Goal: Task Accomplishment & Management: Complete application form

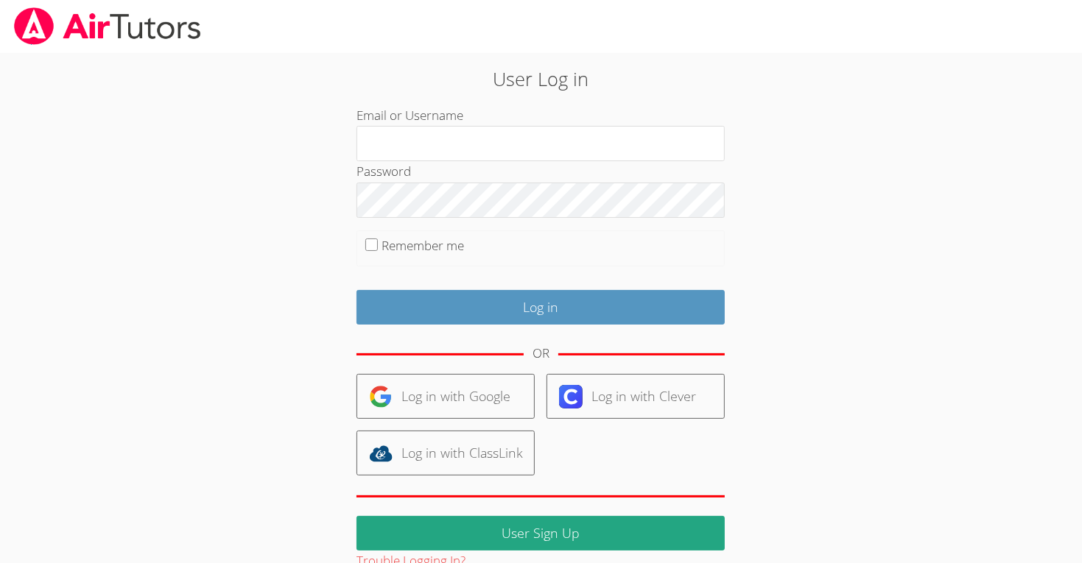
type input "[PERSON_NAME].lodiusd.org123456"
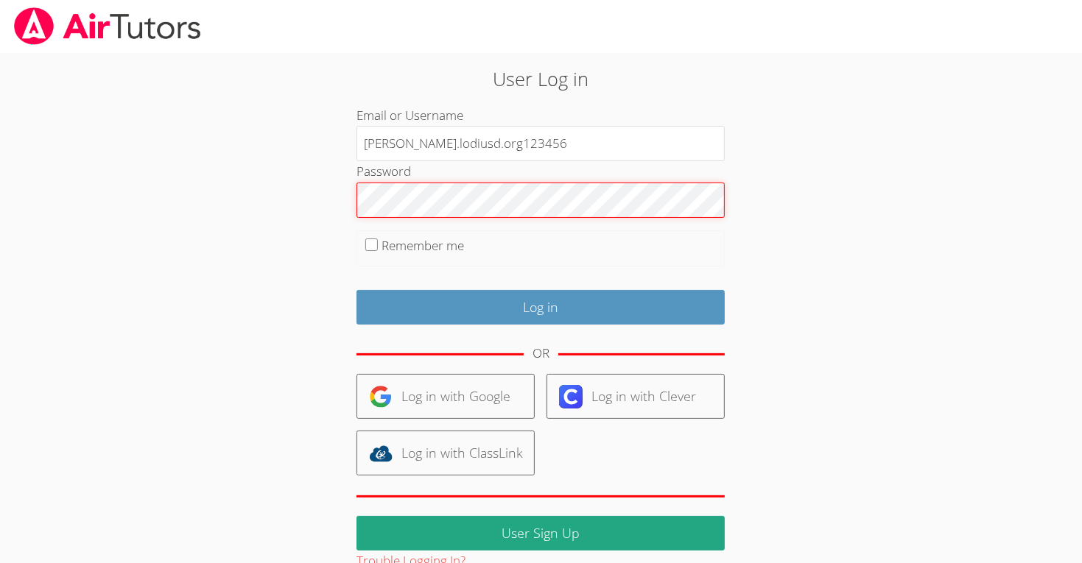
click at [356, 290] on input "Log in" at bounding box center [540, 307] width 368 height 35
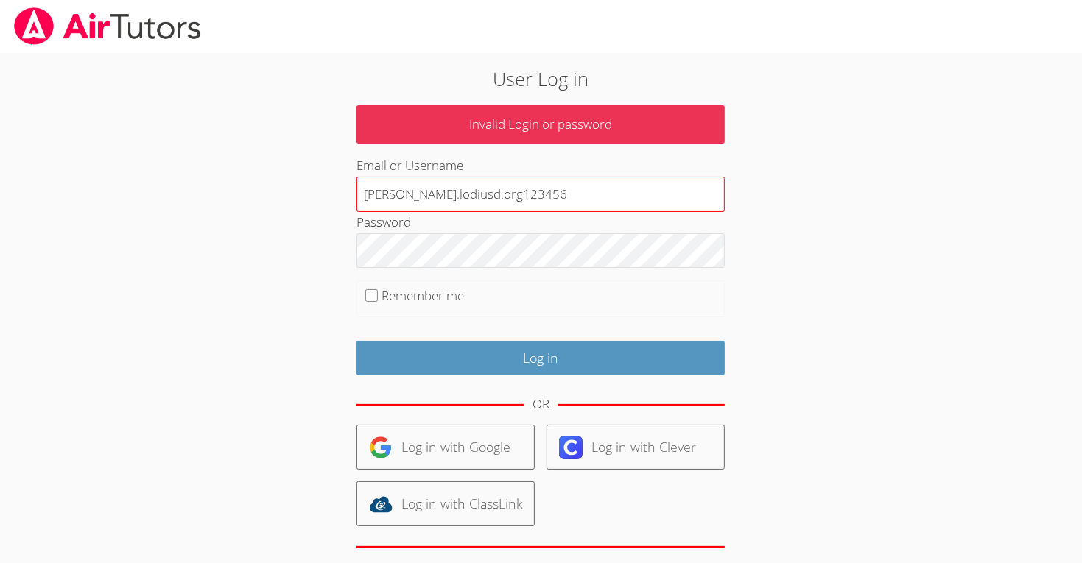
click at [565, 194] on input "m.chamizo.lodiusd.org123456" at bounding box center [540, 194] width 368 height 35
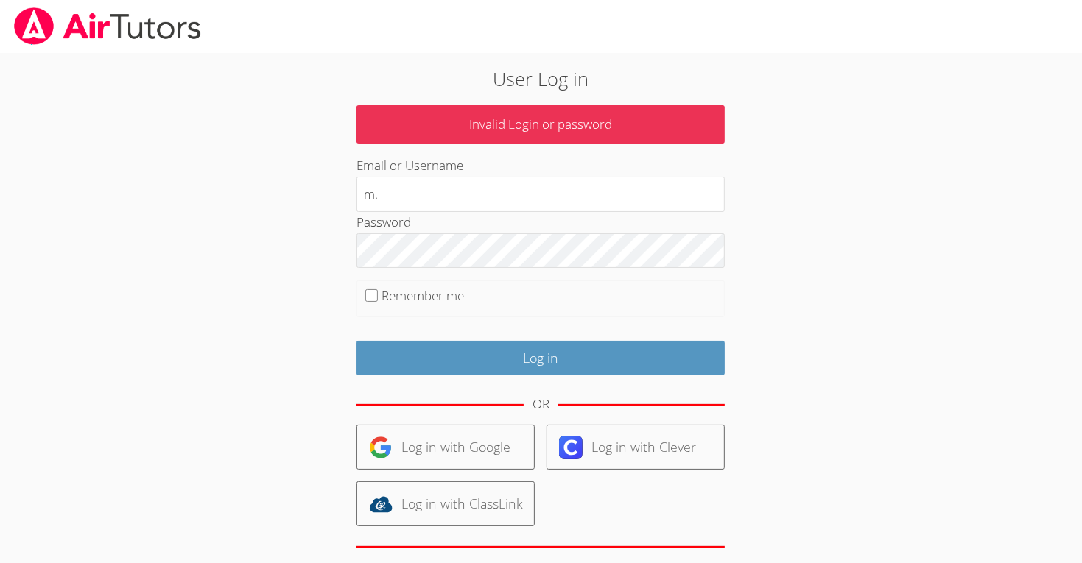
type input "m"
click at [857, 182] on div "User Log in Invalid Login or password Email or Username Password Remember me Lo…" at bounding box center [540, 338] width 811 height 570
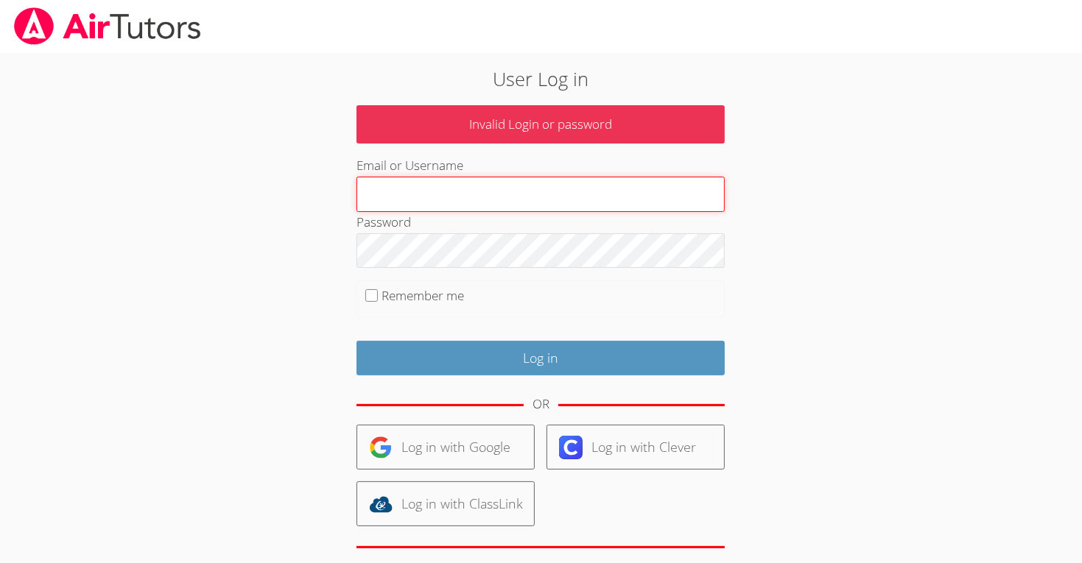
click at [630, 198] on input "Email or Username" at bounding box center [540, 194] width 368 height 35
type input "m.chamizo1@lodiusd.org"
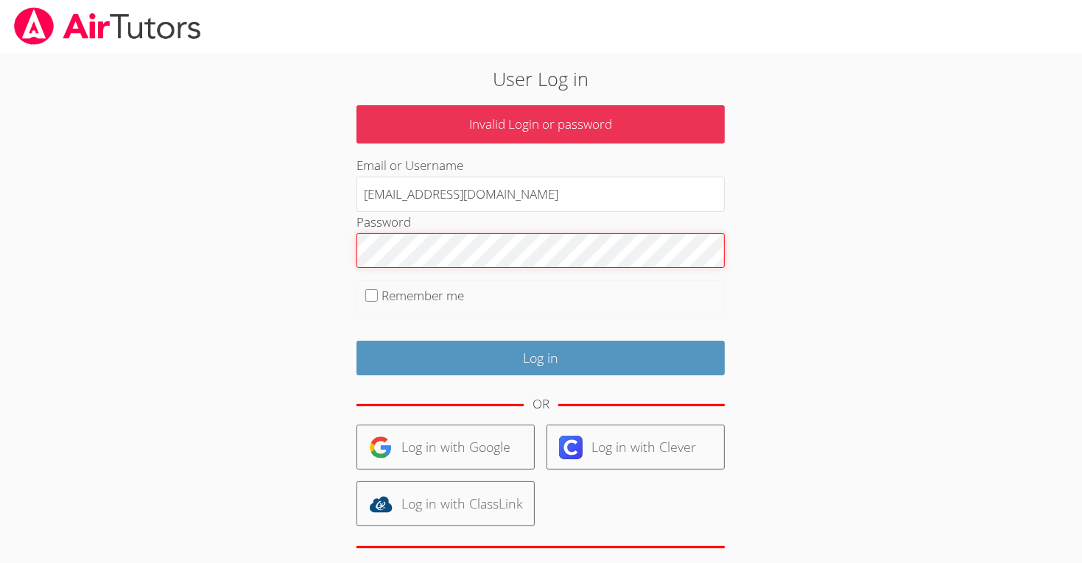
click at [356, 341] on input "Log in" at bounding box center [540, 358] width 368 height 35
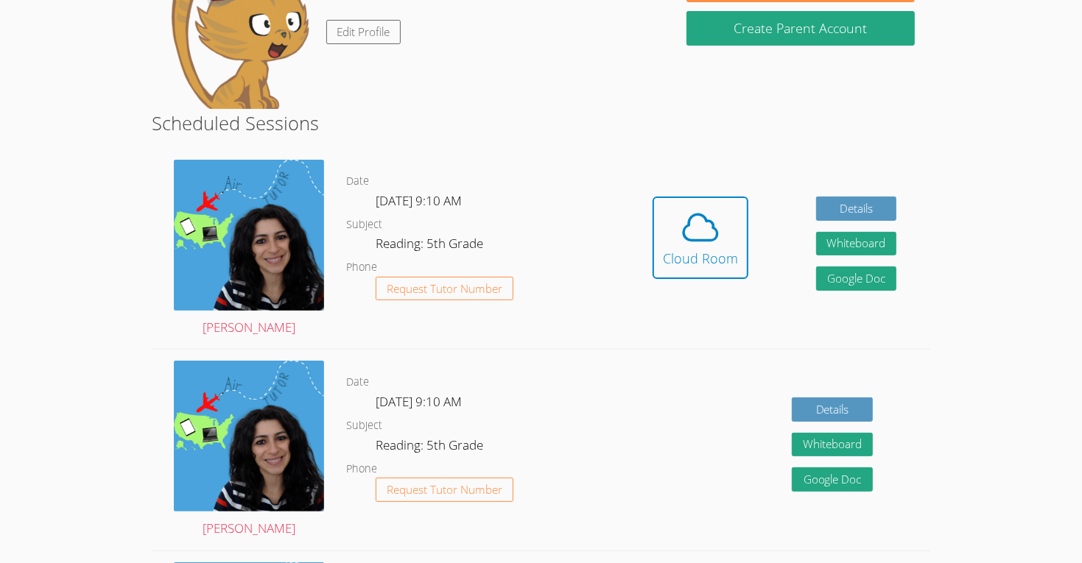
scroll to position [198, 0]
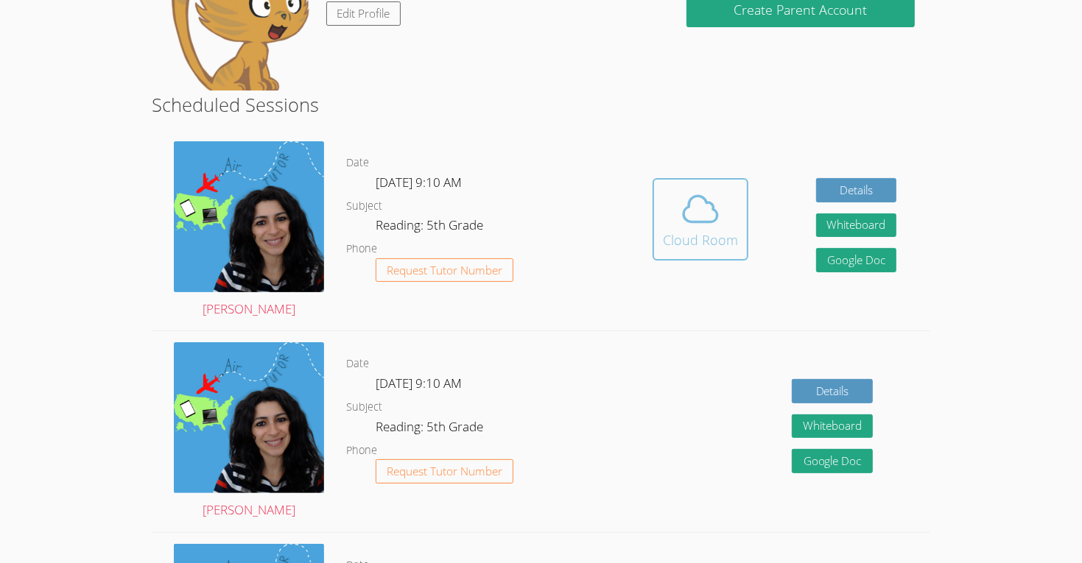
click at [700, 209] on icon at bounding box center [700, 209] width 41 height 41
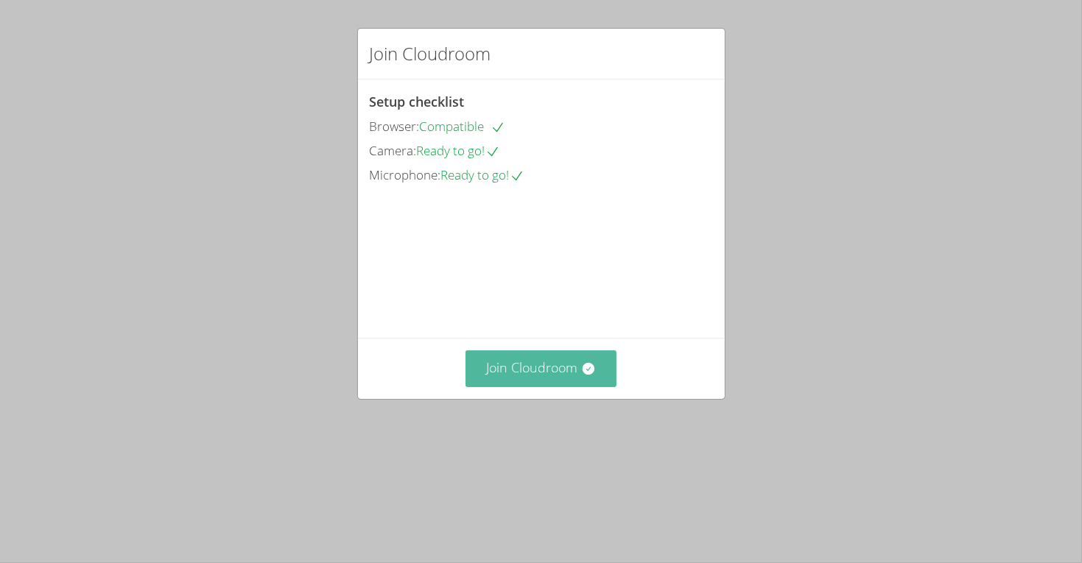
click at [558, 387] on button "Join Cloudroom" at bounding box center [540, 369] width 151 height 36
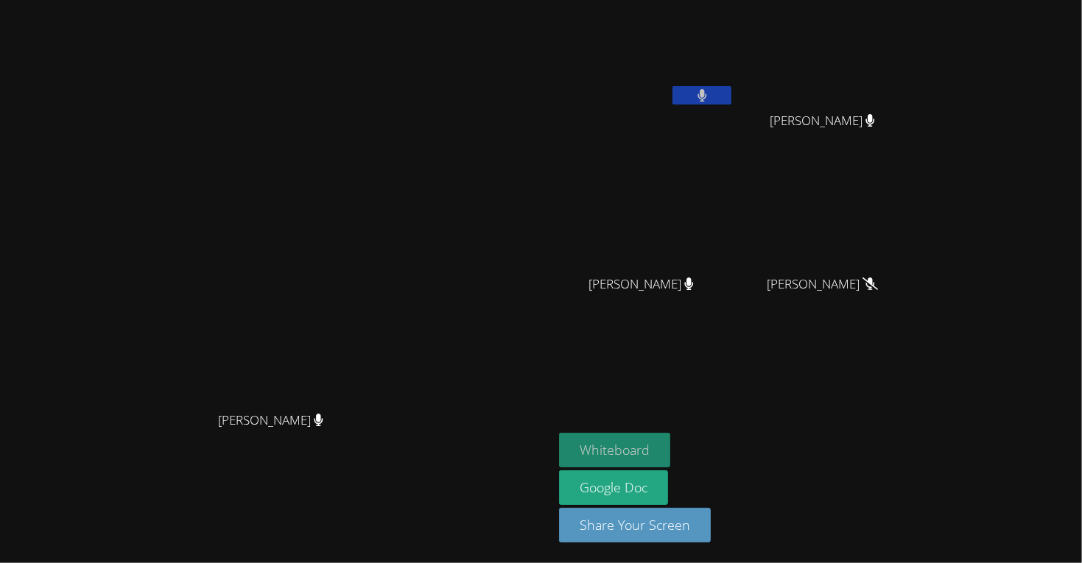
click at [670, 448] on button "Whiteboard" at bounding box center [614, 450] width 111 height 35
click at [731, 94] on button at bounding box center [701, 95] width 59 height 18
click at [710, 89] on icon at bounding box center [701, 95] width 15 height 13
click at [731, 89] on button at bounding box center [701, 95] width 59 height 18
click at [670, 459] on button "Whiteboard" at bounding box center [614, 450] width 111 height 35
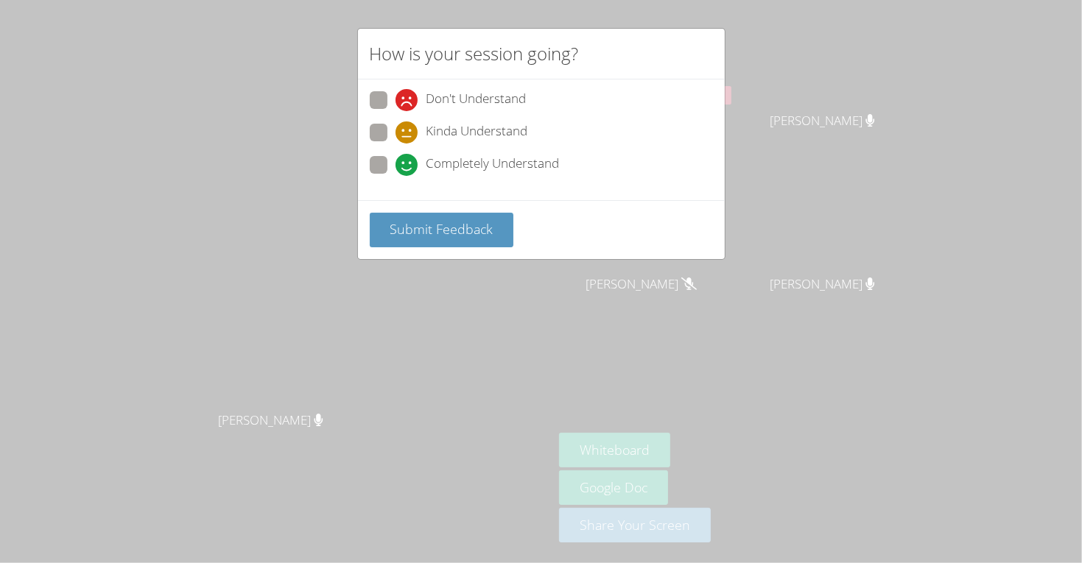
click at [432, 159] on span "Completely Understand" at bounding box center [492, 165] width 133 height 22
click at [408, 159] on input "Completely Understand" at bounding box center [401, 162] width 13 height 13
radio input "true"
click at [423, 230] on span "Submit Feedback" at bounding box center [441, 229] width 103 height 18
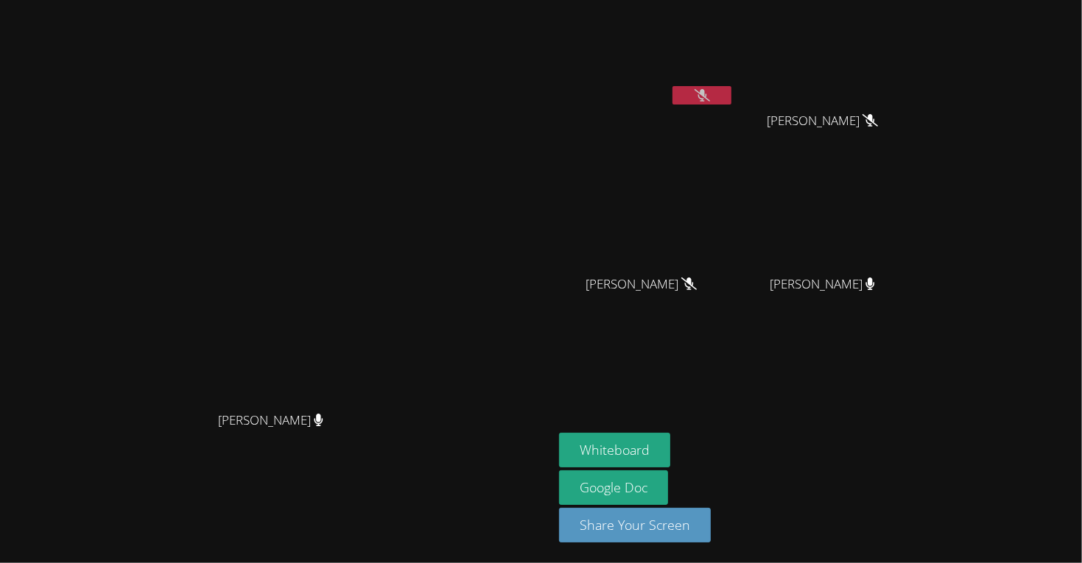
drag, startPoint x: 825, startPoint y: 92, endPoint x: 833, endPoint y: 101, distance: 11.5
click at [734, 101] on div "Micah Chamizo" at bounding box center [646, 58] width 175 height 105
click at [710, 101] on icon at bounding box center [701, 95] width 15 height 13
click at [731, 99] on button at bounding box center [701, 95] width 59 height 18
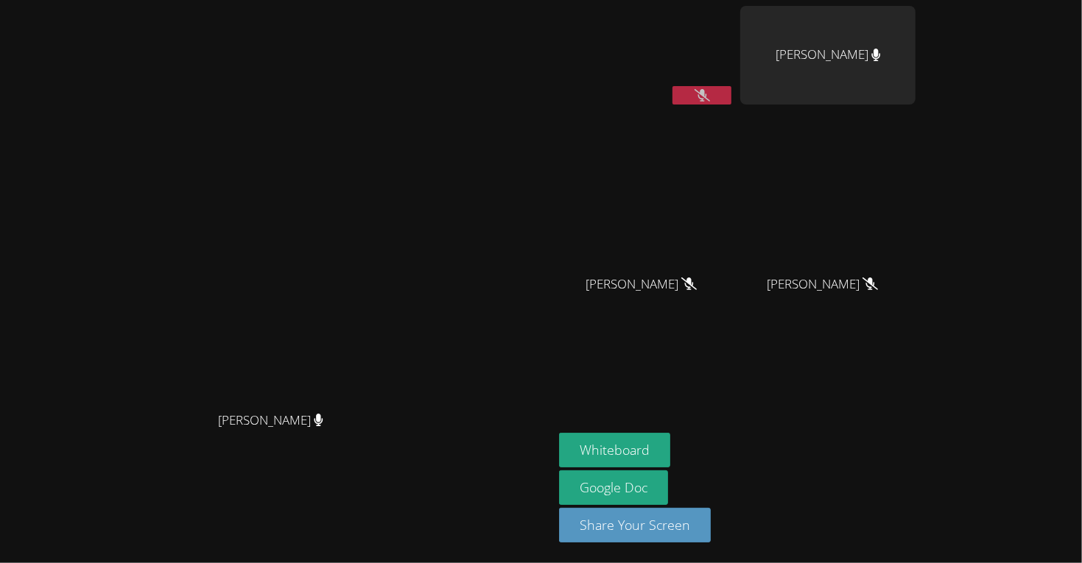
click at [731, 96] on button at bounding box center [701, 95] width 59 height 18
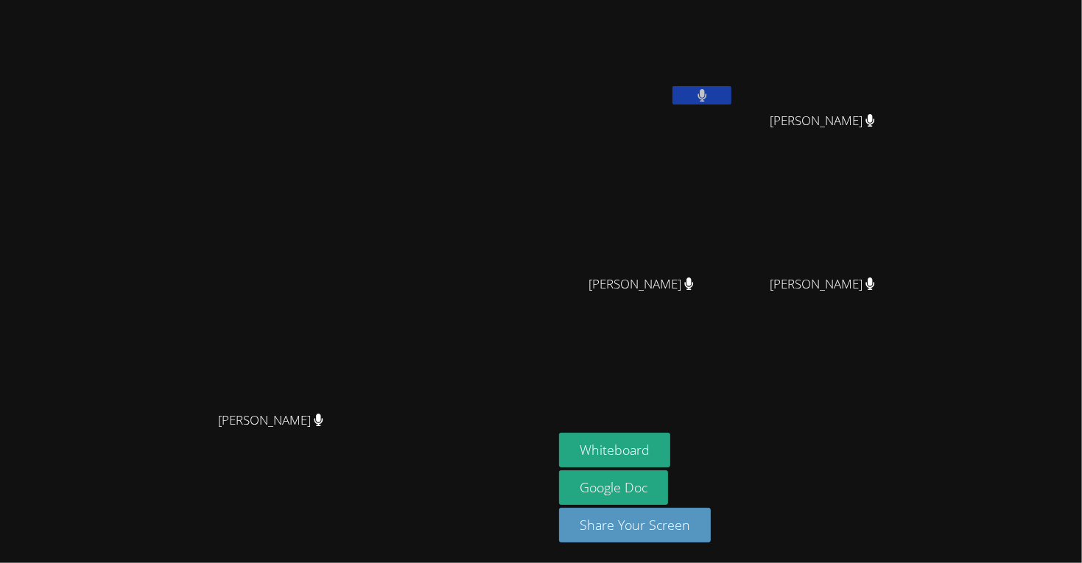
click at [731, 88] on button at bounding box center [701, 95] width 59 height 18
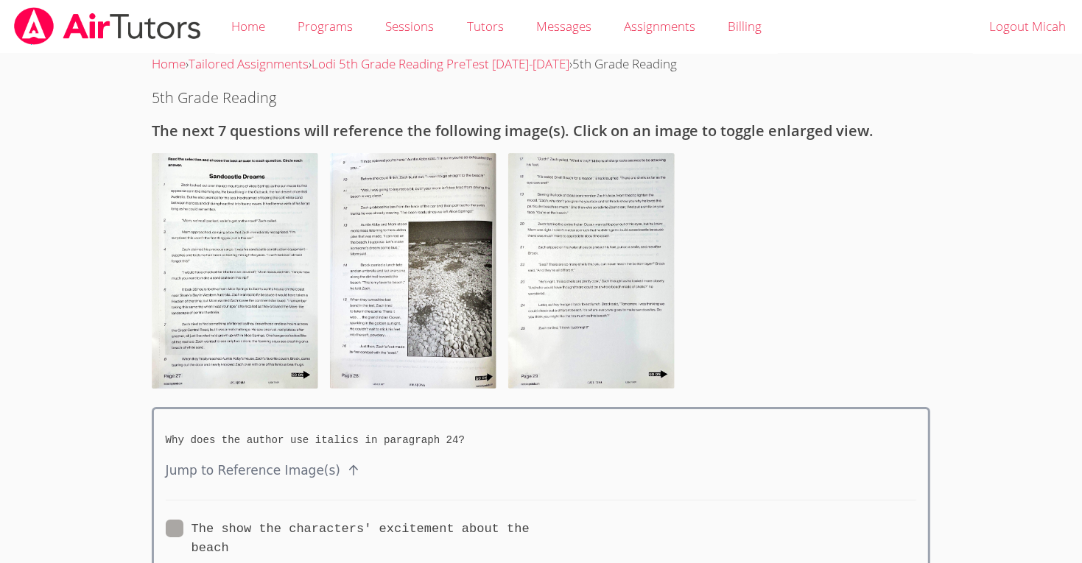
click at [229, 191] on img at bounding box center [235, 271] width 166 height 236
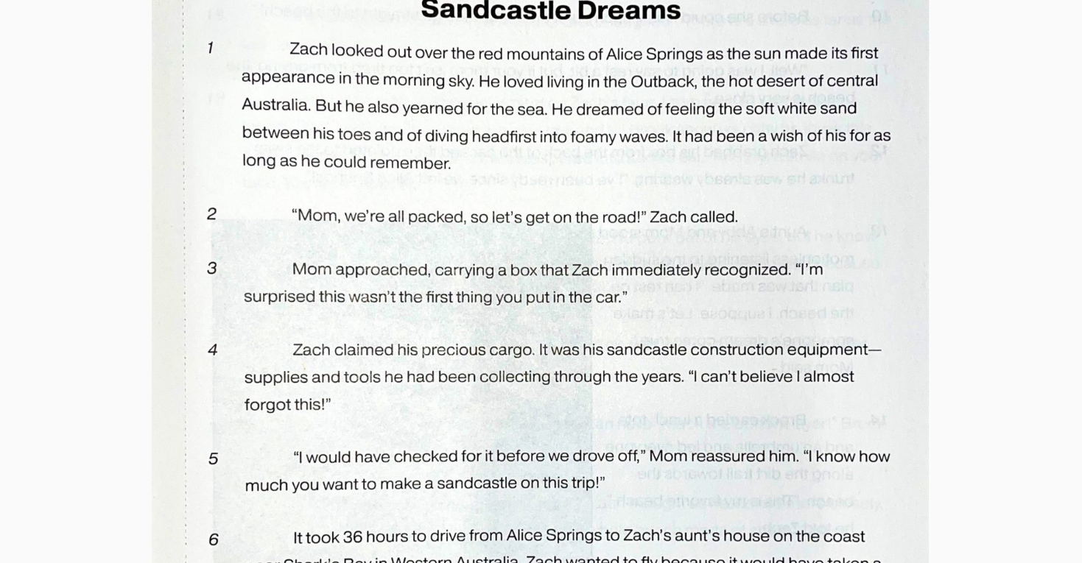
scroll to position [256, 0]
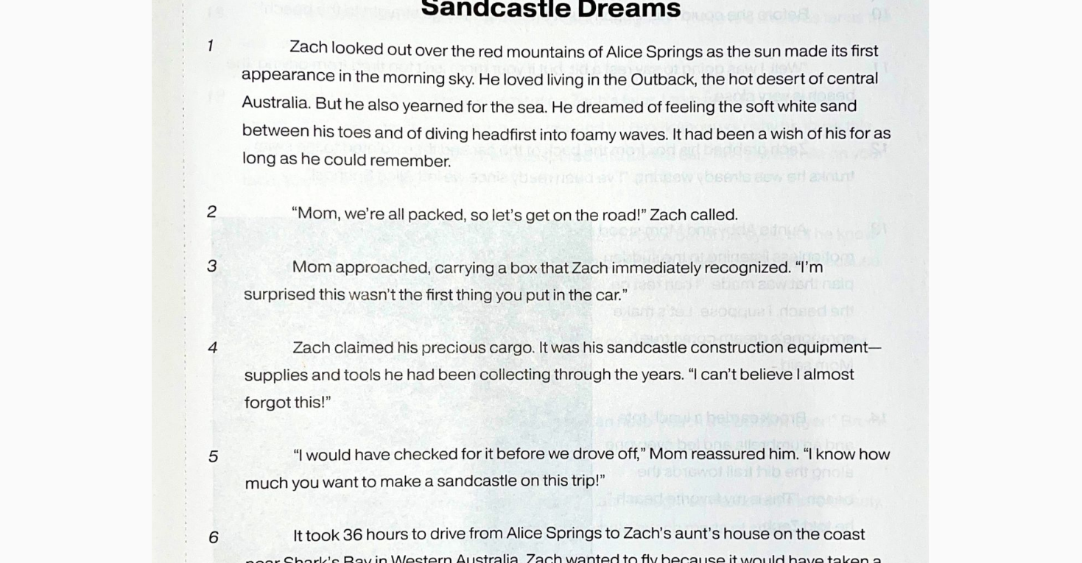
click at [532, 311] on img at bounding box center [541, 449] width 779 height 1102
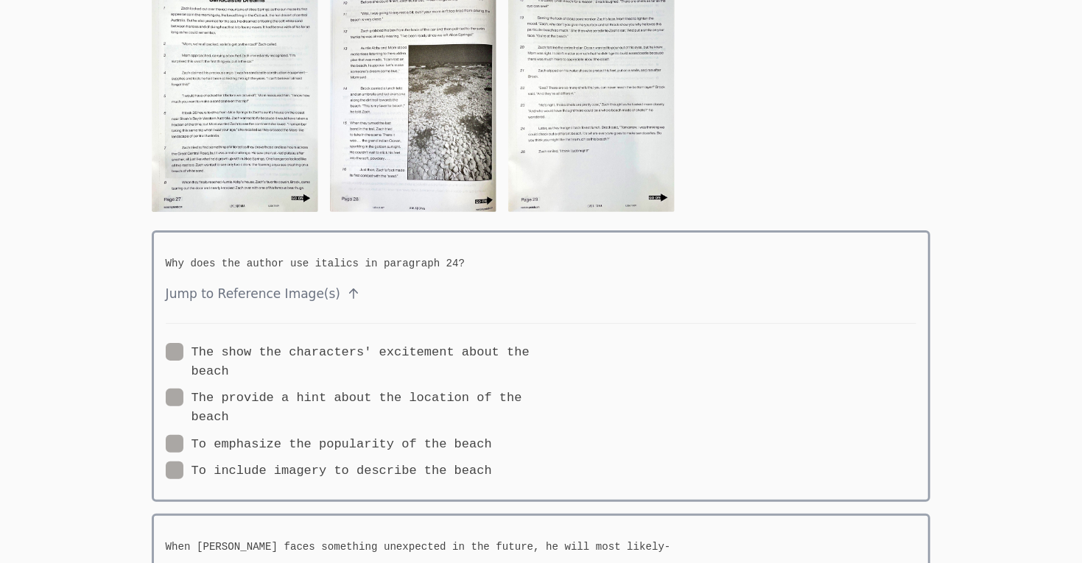
scroll to position [108, 0]
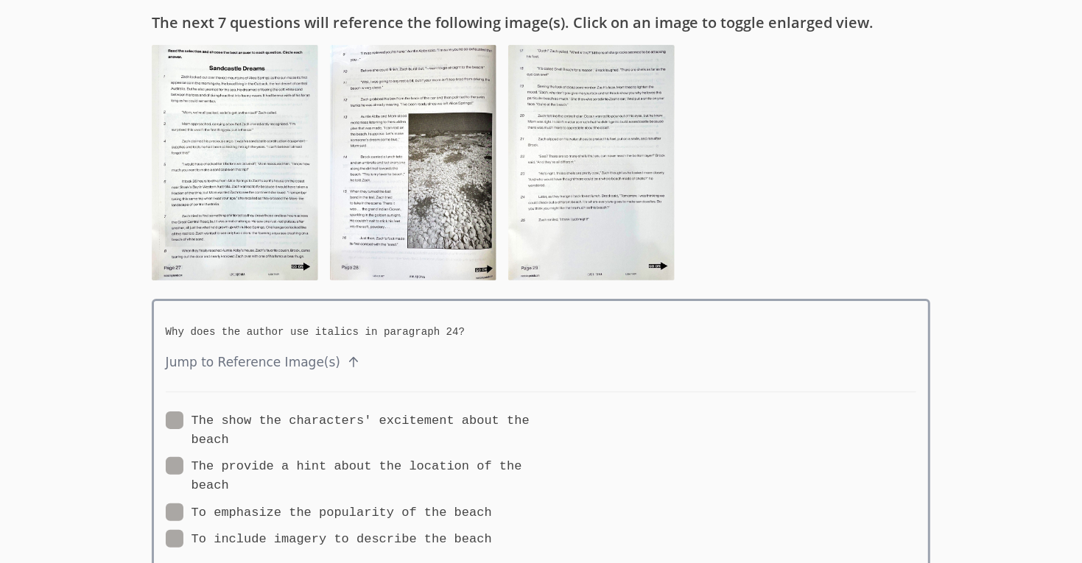
click at [256, 191] on img at bounding box center [235, 163] width 166 height 236
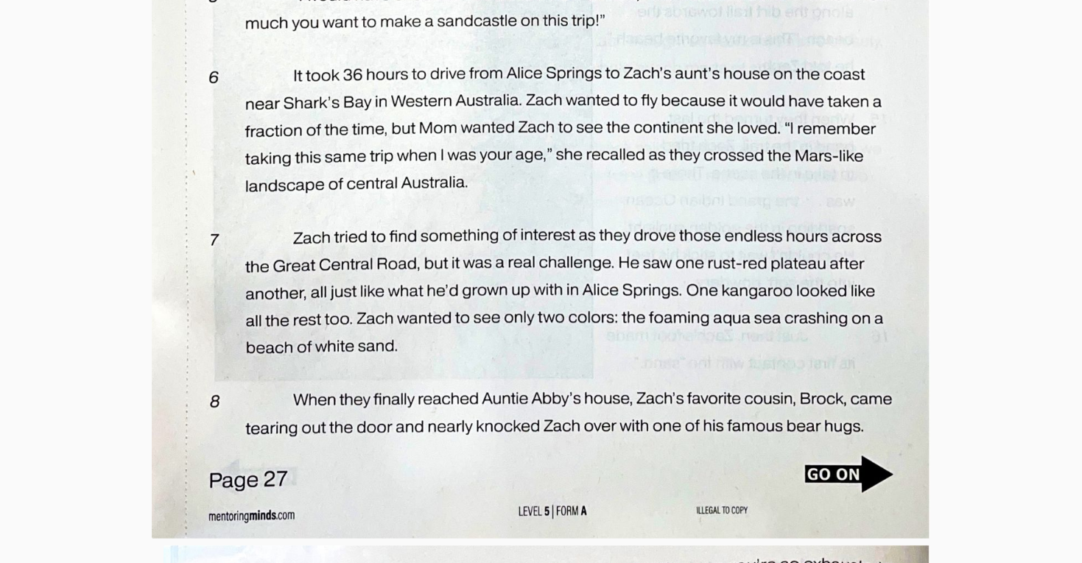
scroll to position [716, 0]
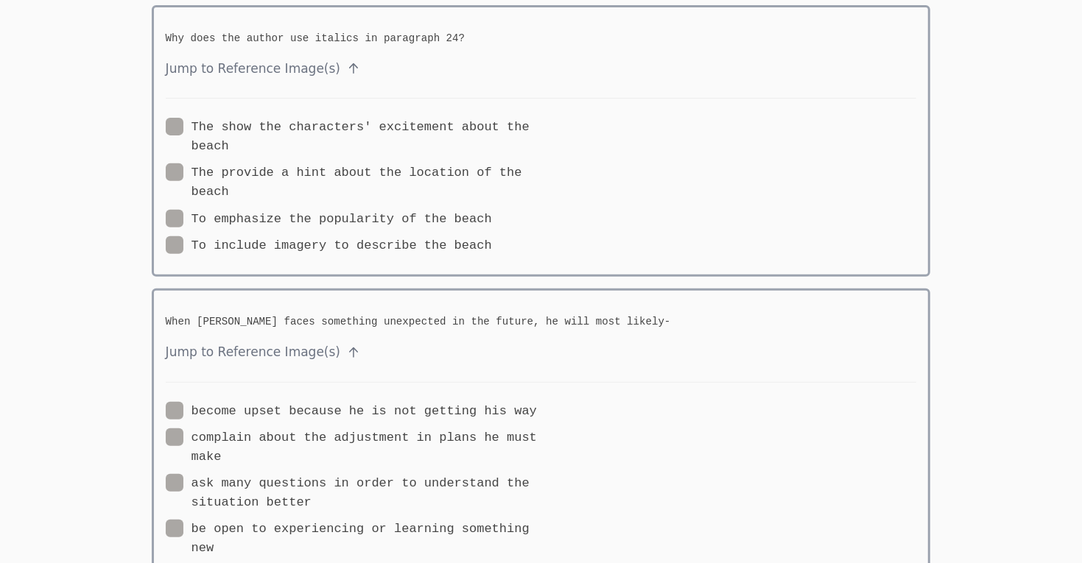
scroll to position [108, 0]
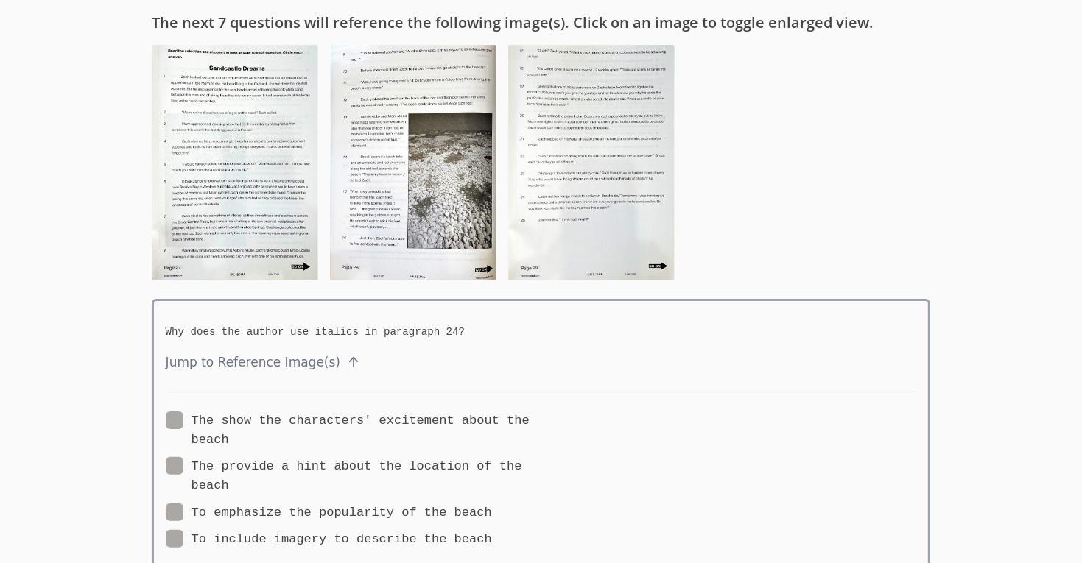
click at [418, 211] on img at bounding box center [413, 163] width 166 height 236
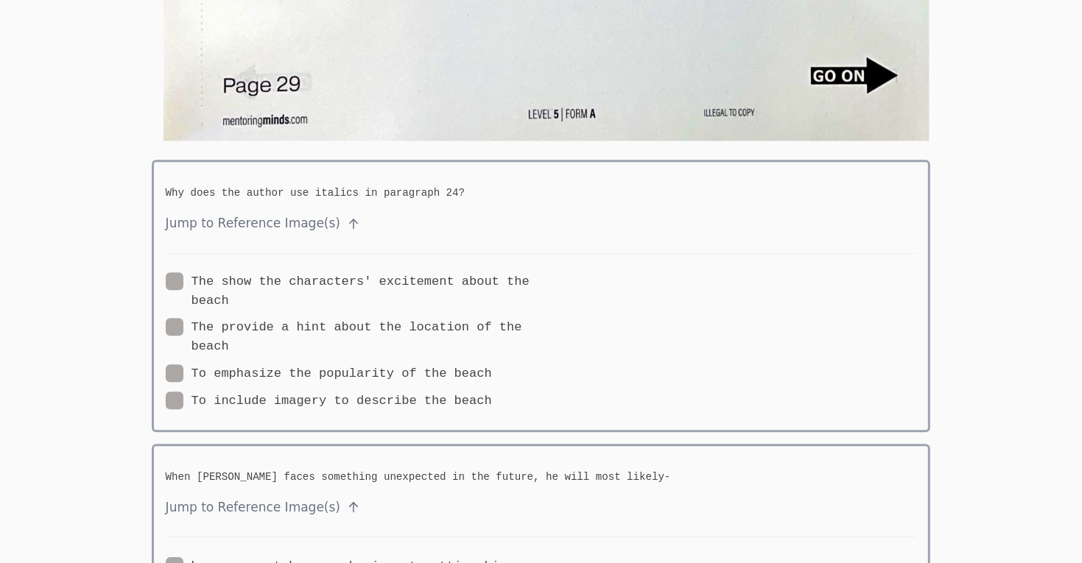
scroll to position [3303, 0]
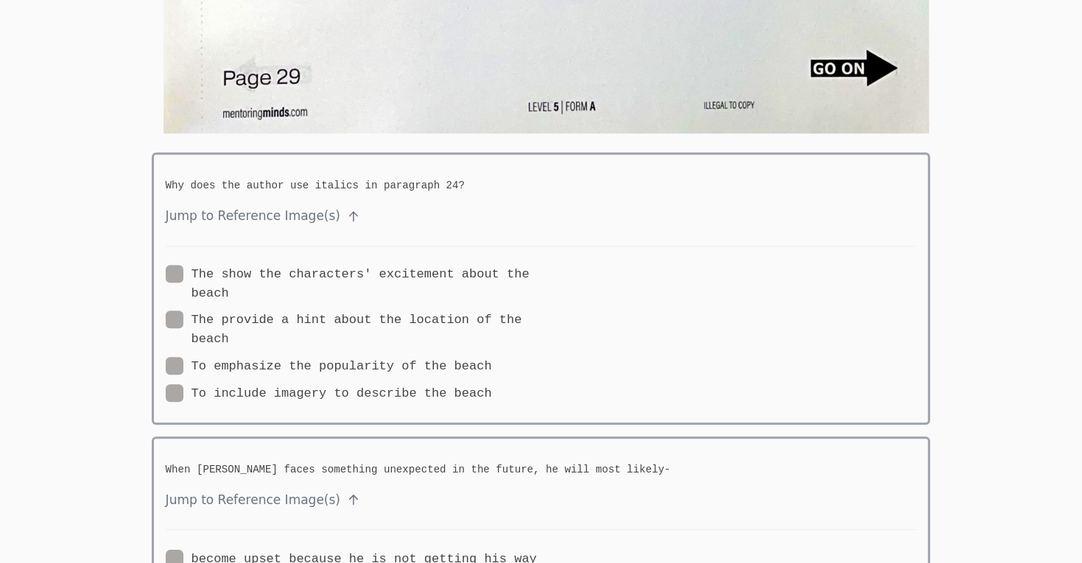
click at [229, 286] on span at bounding box center [229, 293] width 0 height 14
click at [229, 274] on input "The show the characters' excitement about the beach" at bounding box center [235, 271] width 13 height 13
radio input "true"
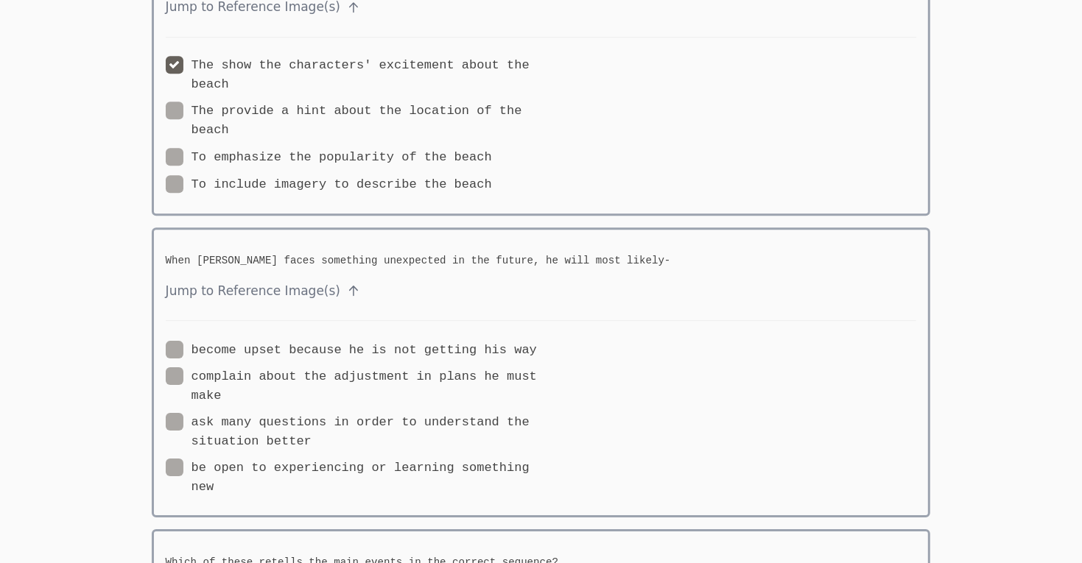
scroll to position [3590, 0]
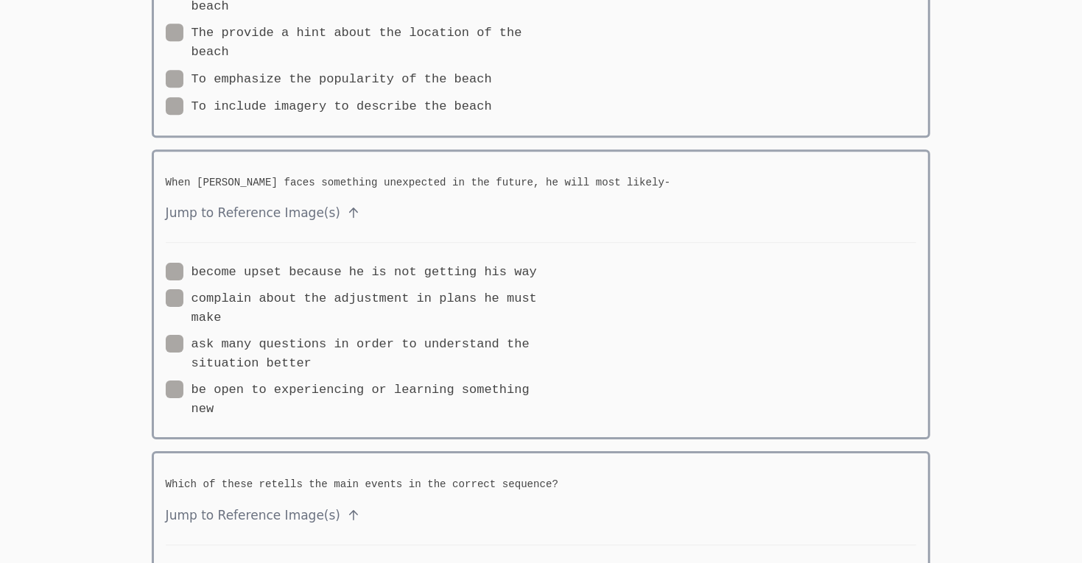
click at [189, 386] on label "be open to experiencing or learning something new" at bounding box center [354, 400] width 376 height 38
click at [214, 386] on input "be open to experiencing or learning something new" at bounding box center [220, 387] width 13 height 13
radio input "true"
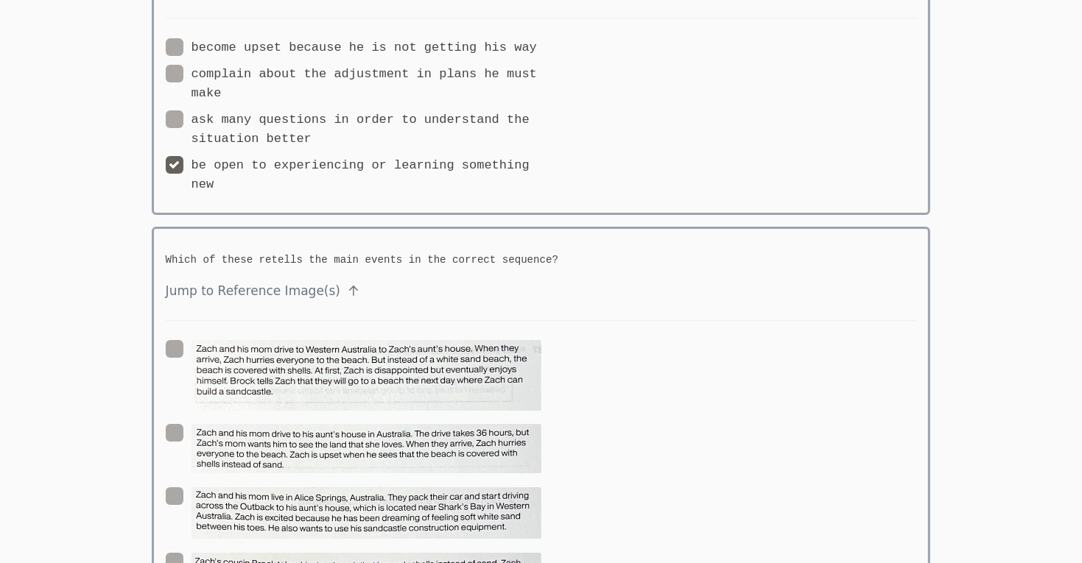
scroll to position [3816, 0]
click at [225, 445] on img at bounding box center [366, 447] width 350 height 49
click at [541, 436] on input "radio" at bounding box center [547, 429] width 13 height 13
radio input "true"
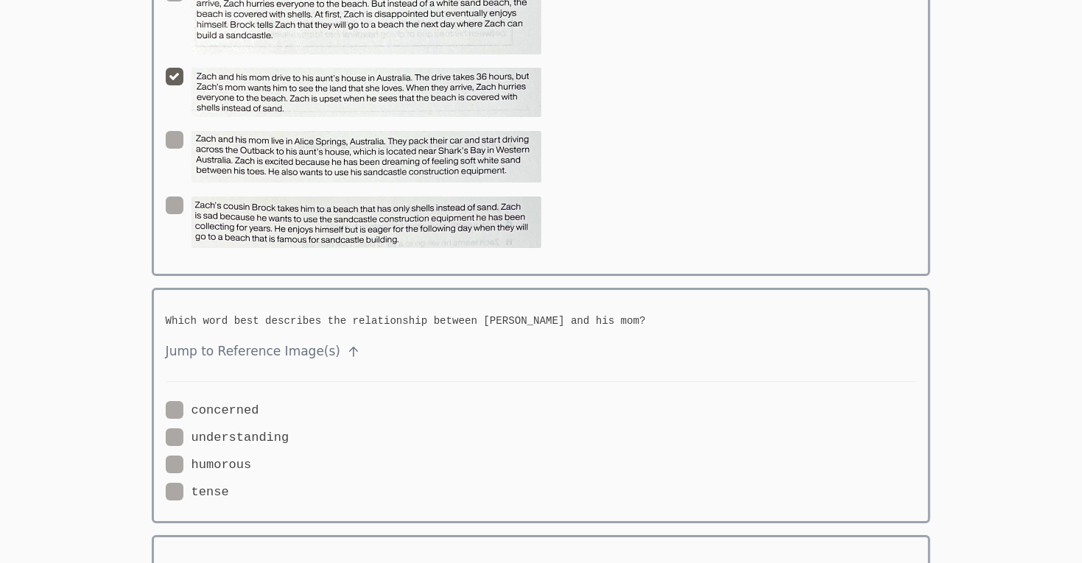
scroll to position [4185, 0]
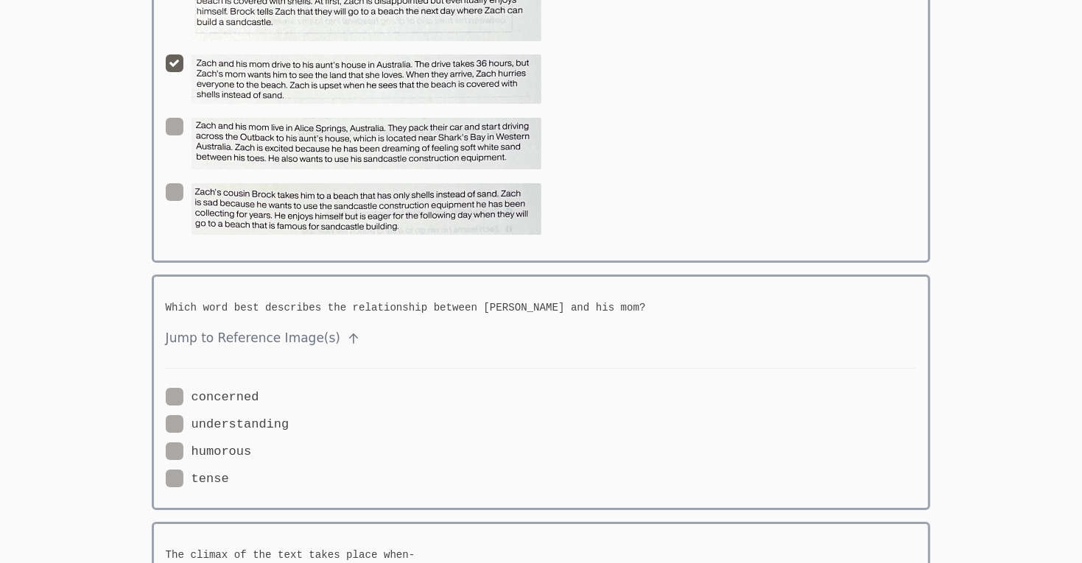
click at [289, 418] on span at bounding box center [289, 425] width 0 height 14
click at [289, 415] on input "understanding" at bounding box center [295, 421] width 13 height 13
radio input "true"
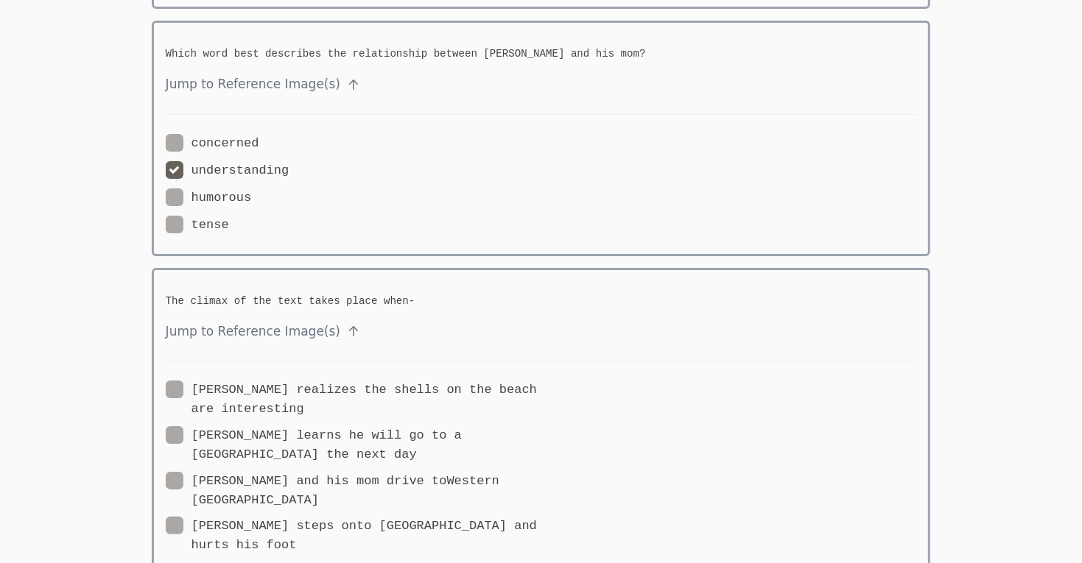
scroll to position [4441, 0]
click at [163, 379] on div "The climax of the text takes place when- Jump to Reference Image(s) [PERSON_NAM…" at bounding box center [541, 420] width 779 height 309
click at [304, 400] on span at bounding box center [304, 407] width 0 height 14
click at [304, 381] on input "[PERSON_NAME] realizes the shells on the beach are interesting" at bounding box center [310, 384] width 13 height 13
radio input "true"
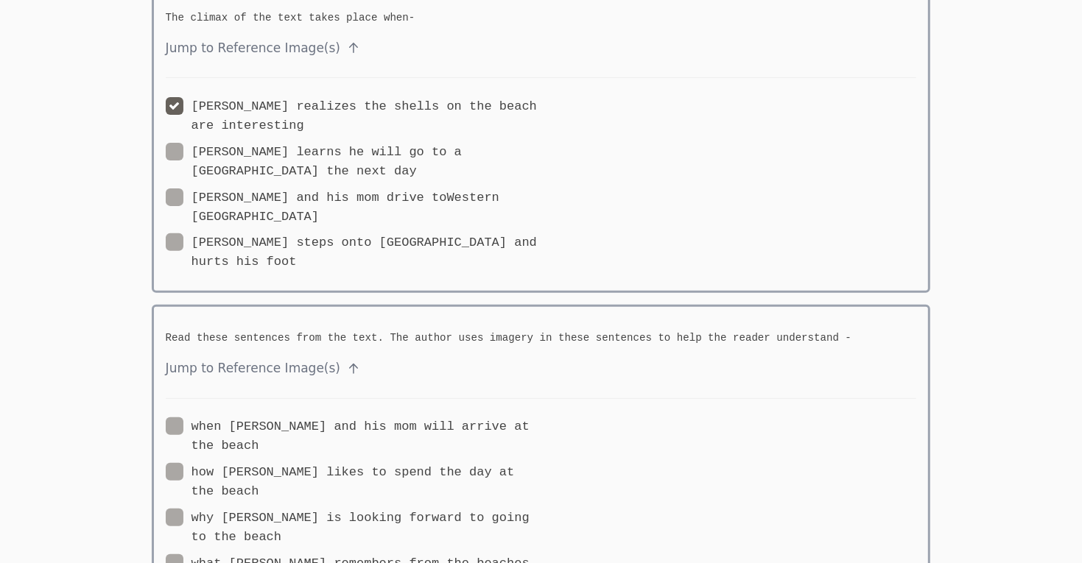
scroll to position [4721, 0]
click at [281, 532] on span at bounding box center [281, 539] width 0 height 14
click at [281, 510] on input "why [PERSON_NAME] is looking forward to going to the beach" at bounding box center [287, 516] width 13 height 13
radio input "true"
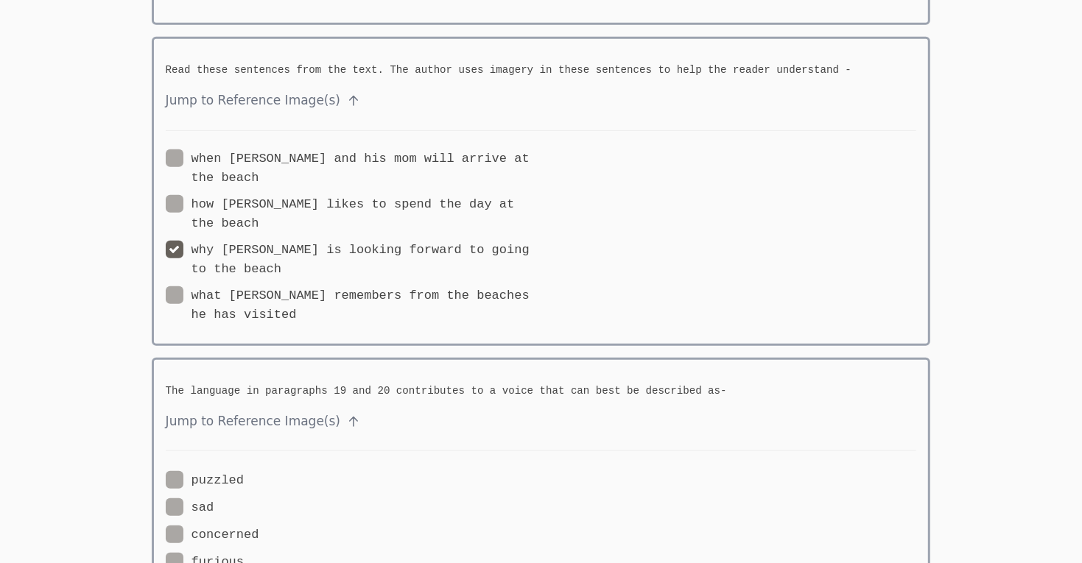
scroll to position [5039, 0]
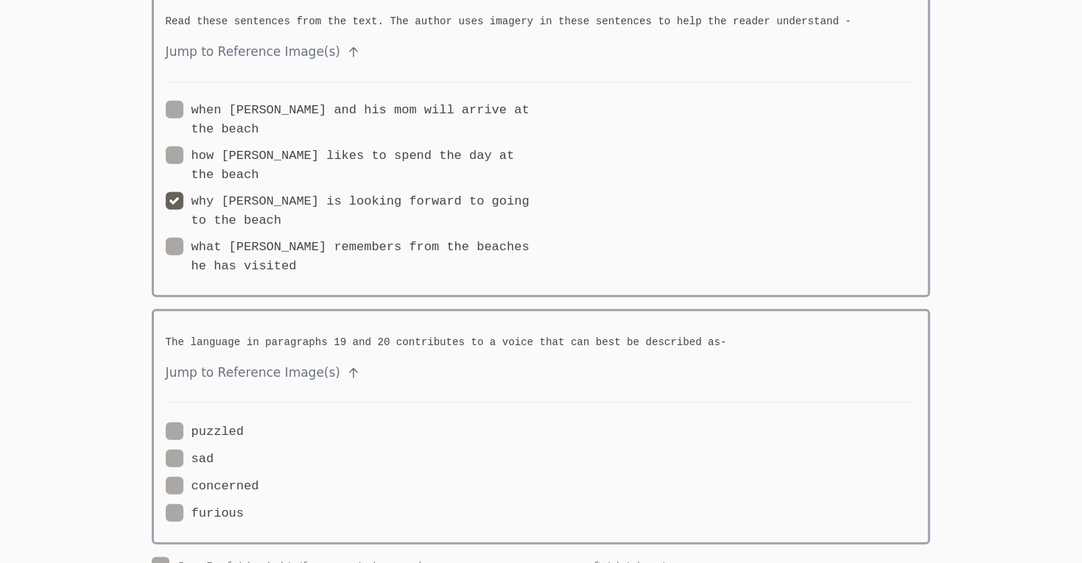
click at [214, 452] on span at bounding box center [214, 459] width 0 height 14
click at [214, 450] on input "sad" at bounding box center [220, 456] width 13 height 13
radio input "true"
